Goal: Obtain resource: Download file/media

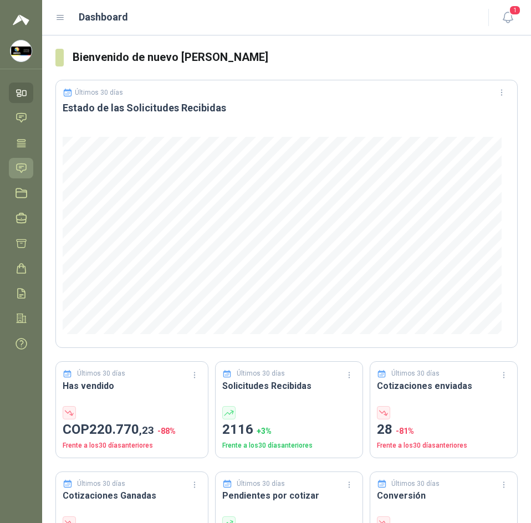
click at [21, 158] on link "Solicitudes" at bounding box center [21, 168] width 24 height 21
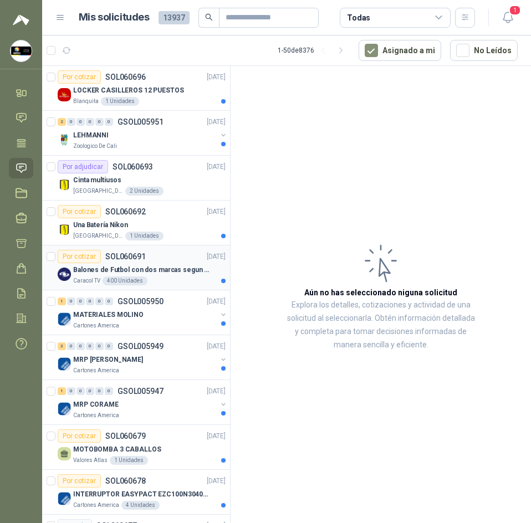
click at [195, 277] on div "Caracol TV 400 Unidades" at bounding box center [149, 281] width 152 height 9
click at [195, 276] on div "Balones de Futbol con dos marcas segun adjunto. Adjuntar cotizacion en su forma…" at bounding box center [149, 274] width 152 height 22
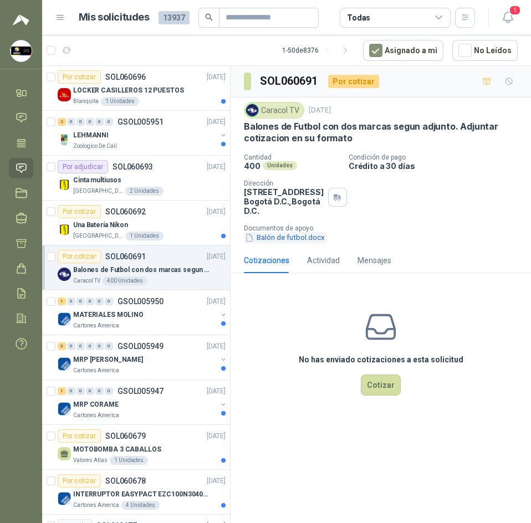
click at [284, 233] on button "Balón de futbol.docx" at bounding box center [285, 238] width 82 height 12
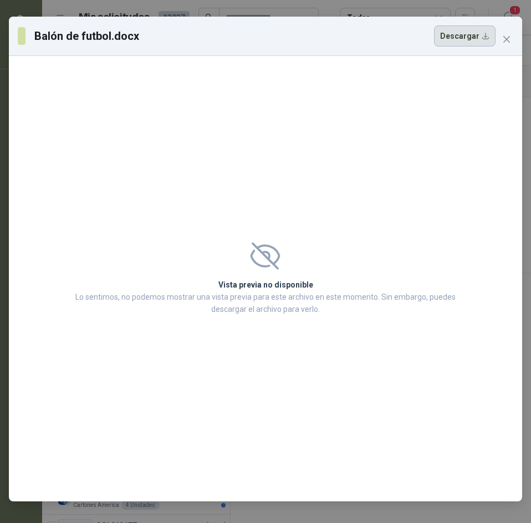
click at [479, 39] on button "Descargar" at bounding box center [465, 36] width 62 height 21
click at [414, 104] on div "Vista previa no disponible Lo sentimos, no podemos mostrar una vista previa par…" at bounding box center [265, 279] width 513 height 446
click at [504, 37] on icon "close" at bounding box center [506, 39] width 7 height 7
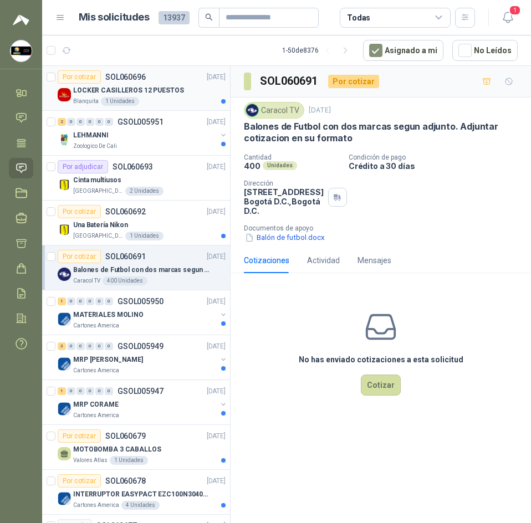
click at [161, 97] on div "Blanquita 1 Unidades" at bounding box center [149, 101] width 152 height 9
